Goal: Information Seeking & Learning: Compare options

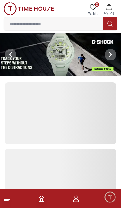
click at [50, 39] on img at bounding box center [60, 55] width 121 height 44
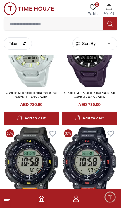
scroll to position [207, 0]
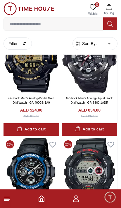
scroll to position [1360, 0]
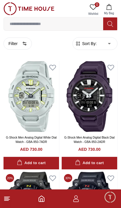
scroll to position [162, 0]
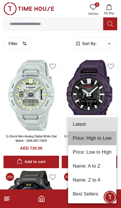
click at [98, 142] on li "Price: High to Low" at bounding box center [92, 139] width 48 height 14
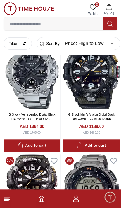
scroll to position [302, 0]
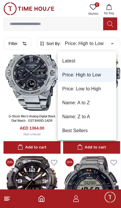
click at [100, 90] on li "Price: Low to High" at bounding box center [86, 89] width 59 height 14
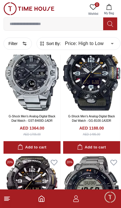
type input "*"
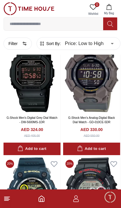
scroll to position [1129, 0]
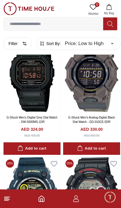
click at [43, 201] on icon "Home" at bounding box center [41, 199] width 7 height 7
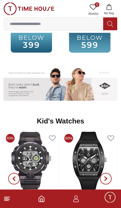
scroll to position [833, 0]
